Goal: Information Seeking & Learning: Learn about a topic

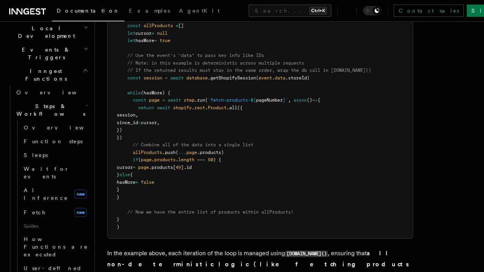
scroll to position [181, 0]
click at [39, 205] on link "Fetch new" at bounding box center [55, 212] width 69 height 15
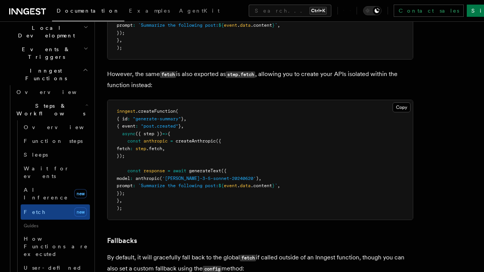
scroll to position [1424, 0]
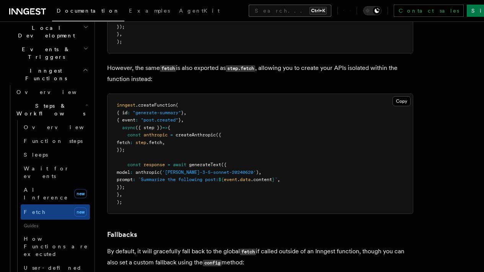
click at [262, 8] on button "Search... Ctrl+K" at bounding box center [290, 11] width 83 height 12
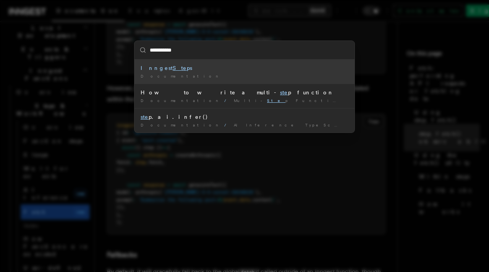
type input "**********"
click at [232, 70] on div "Inngest Steps" at bounding box center [245, 68] width 208 height 8
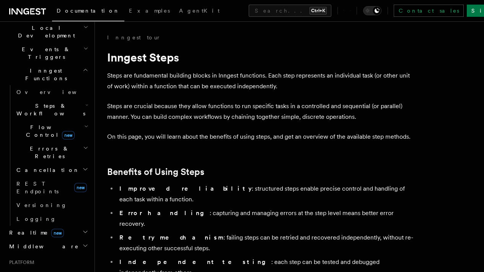
click at [0, 0] on link "[DOMAIN_NAME]()" at bounding box center [0, 0] width 0 height 0
click at [0, 0] on span "[DOMAIN_NAME]()" at bounding box center [0, 0] width 0 height 0
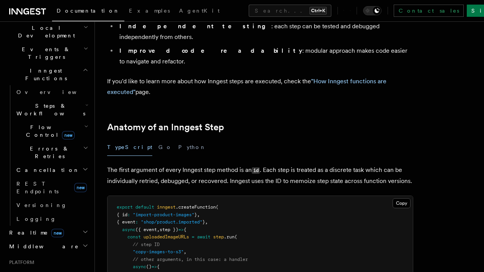
scroll to position [62, 0]
click at [0, 0] on link "[DOMAIN_NAME]()" at bounding box center [0, 0] width 0 height 0
click at [0, 0] on link "Available Step Methods" at bounding box center [0, 0] width 0 height 0
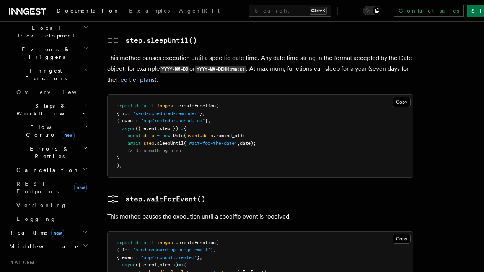
scroll to position [1060, 0]
